Goal: Navigation & Orientation: Find specific page/section

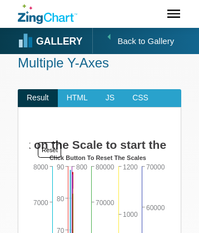
click at [47, 13] on icon "ZingChart Logo. Click to return to the homepage" at bounding box center [59, 16] width 30 height 9
